Goal: Navigation & Orientation: Find specific page/section

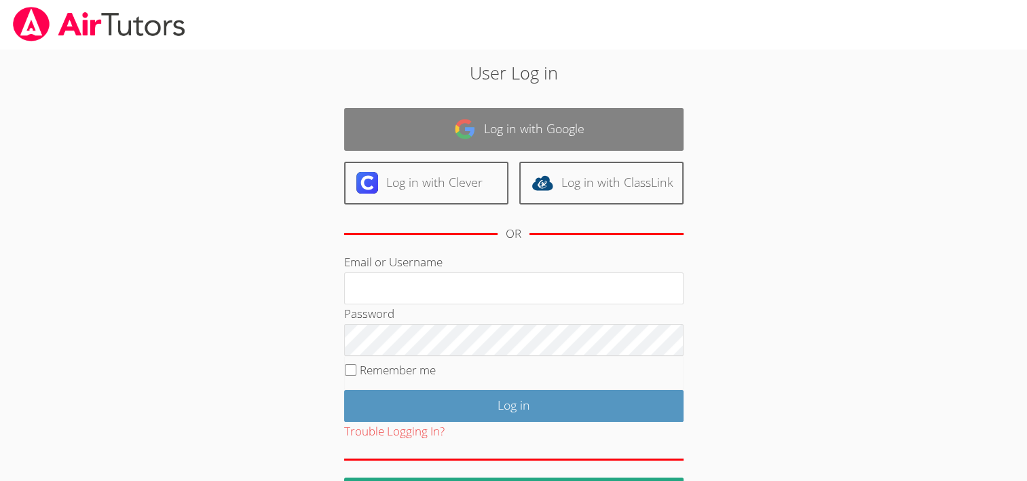
click at [392, 128] on link "Log in with Google" at bounding box center [513, 129] width 339 height 43
